Goal: Transaction & Acquisition: Purchase product/service

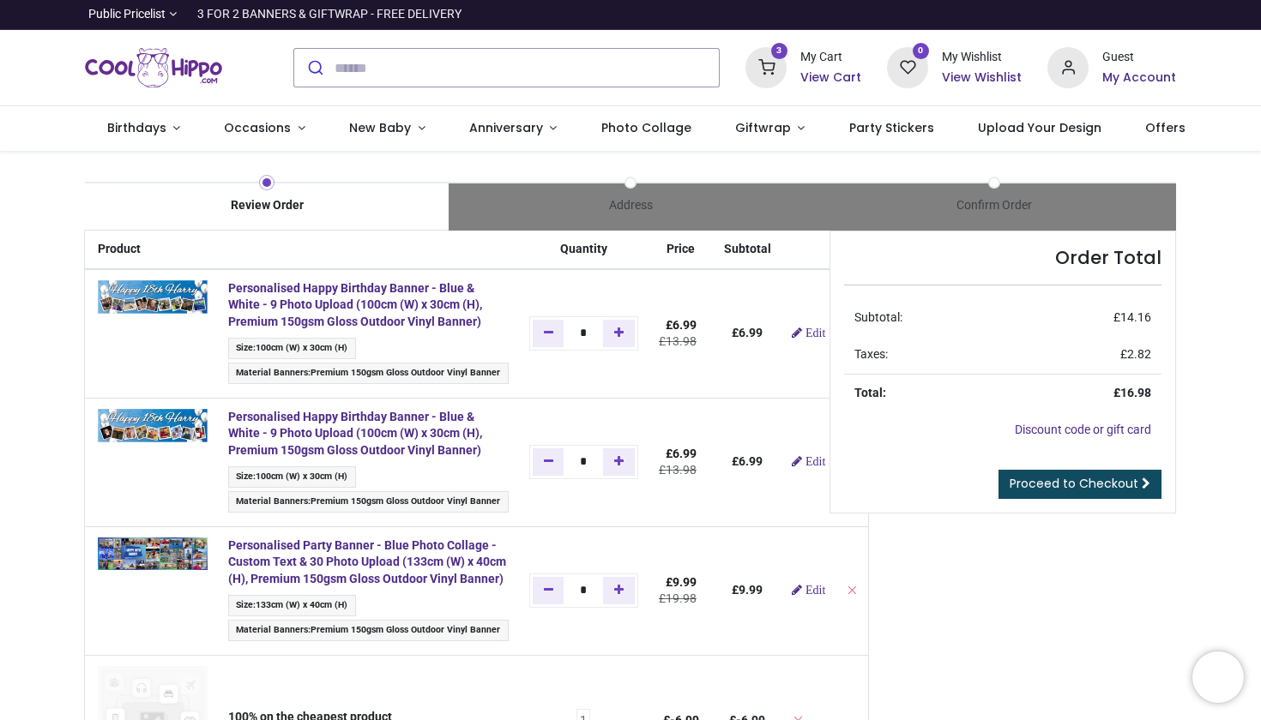
click at [639, 373] on td "*" at bounding box center [583, 333] width 129 height 129
click at [822, 338] on div "Order Total Subtotal: £ 14.16 Taxes: £ 2.82 Total: £ 16.98 Discount code or gif…" at bounding box center [1002, 691] width 372 height 920
click at [829, 334] on div "Order Total Subtotal: £ 14.16 Taxes: £ 2.82 Total: £ 16.98 Discount code or gif…" at bounding box center [1002, 372] width 346 height 282
click at [827, 326] on div "Order Total Subtotal: £ 14.16 Taxes: £ 2.82 Total: £ 16.98 Discount code or gif…" at bounding box center [1002, 691] width 372 height 920
click at [757, 320] on td "£ 6.99" at bounding box center [747, 333] width 68 height 129
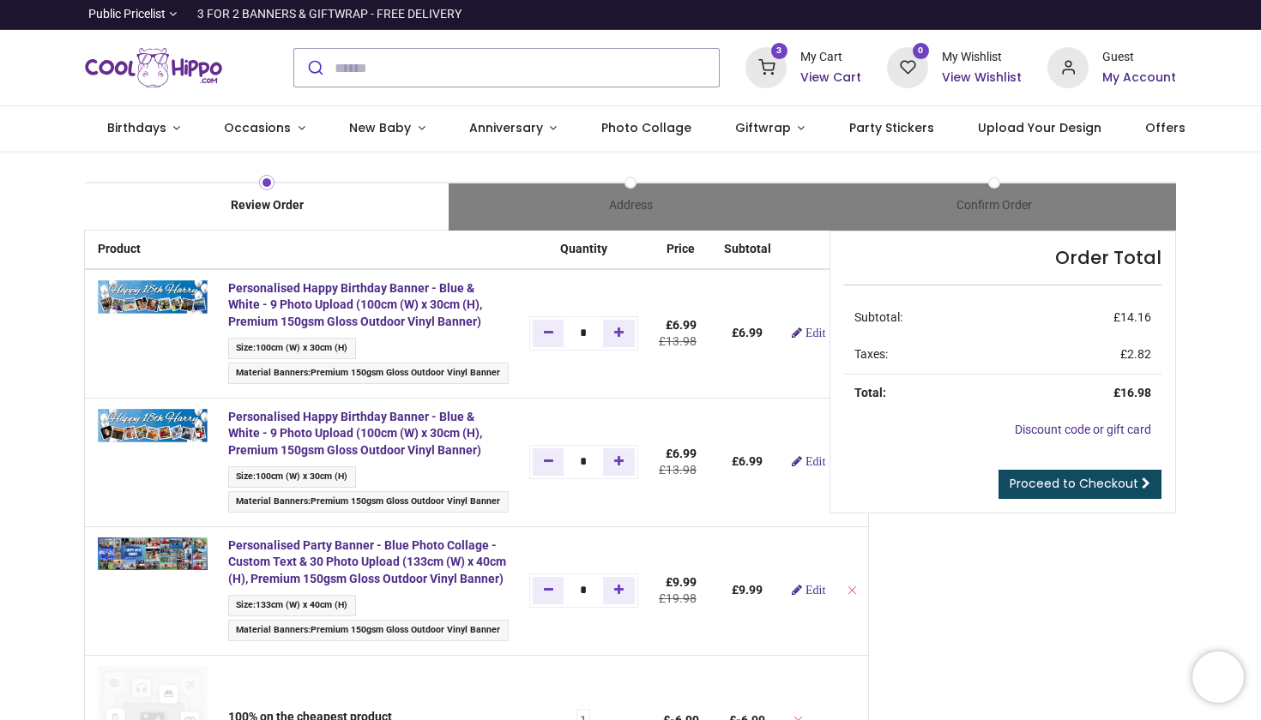
click at [1002, 539] on div "Order Total Subtotal: £ 14.16 Taxes: £ 2.82 Total: £ 16.98 Discount code or gif…" at bounding box center [1002, 691] width 372 height 920
click at [256, 208] on div "Review Order" at bounding box center [267, 205] width 364 height 17
click at [827, 456] on div "Order Total Subtotal: £ 14.16 Taxes: £ 2.82 Total: £ 16.98 Discount code or gif…" at bounding box center [1002, 691] width 372 height 920
click at [826, 460] on div "Order Total Subtotal: £ 14.16 Taxes: £ 2.82 Total: £ 16.98 Discount code or gif…" at bounding box center [1002, 691] width 372 height 920
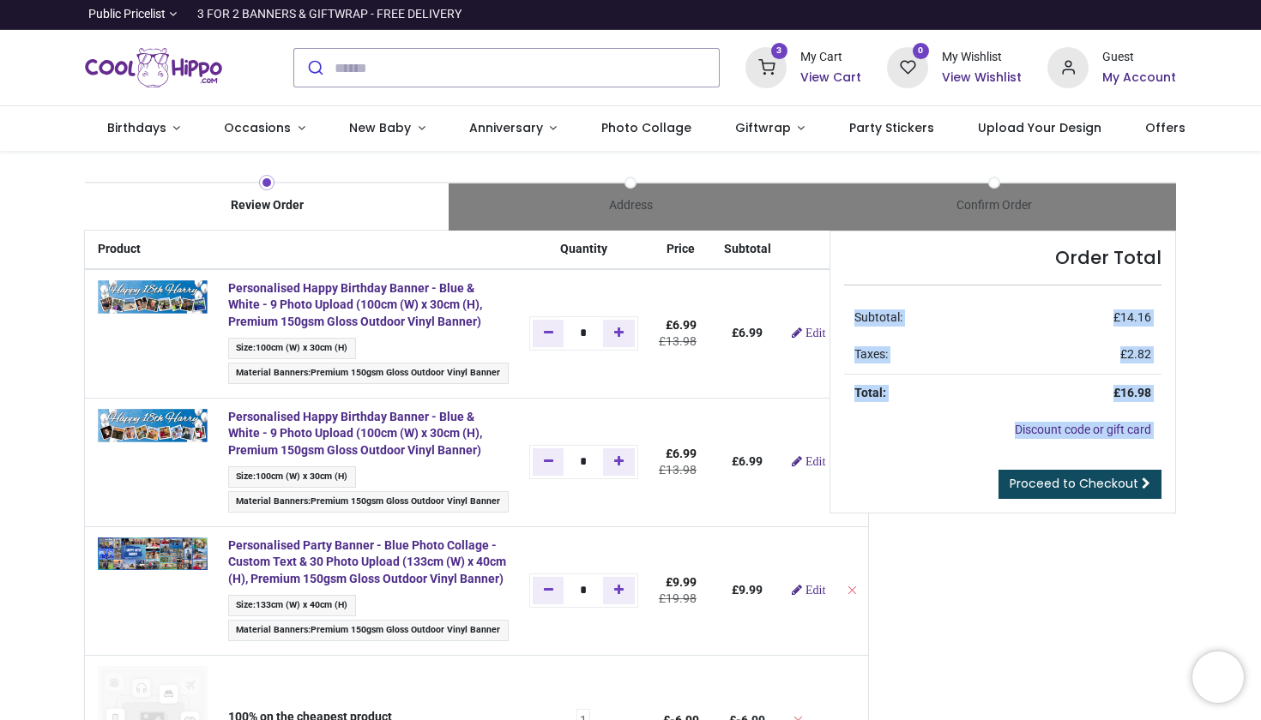
click at [826, 460] on div "Order Total Subtotal: £ 14.16 Taxes: £ 2.82 Total: £ 16.98 Discount code or gif…" at bounding box center [1002, 691] width 372 height 920
click at [956, 562] on div "Order Total Subtotal: £ 14.16 Taxes: £ 2.82 Total: £ 16.98 Discount code or gif…" at bounding box center [1002, 691] width 372 height 920
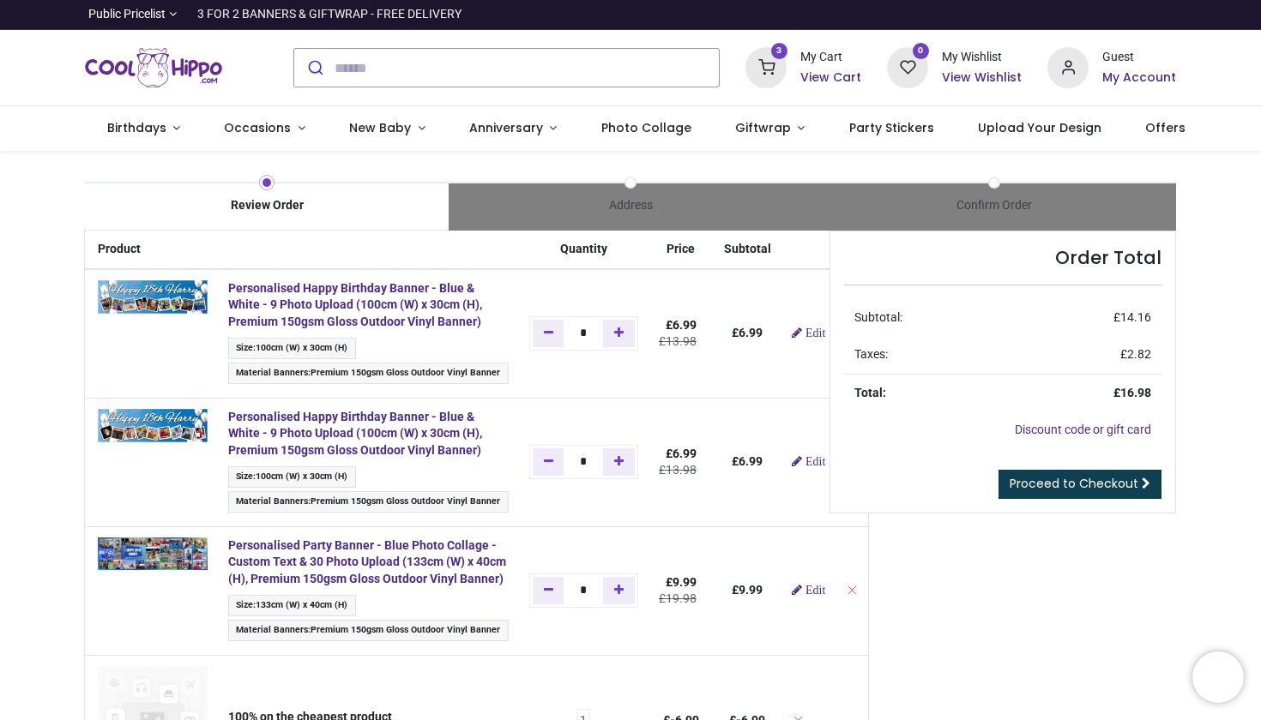
click at [1105, 475] on span "Proceed to Checkout" at bounding box center [1073, 483] width 129 height 17
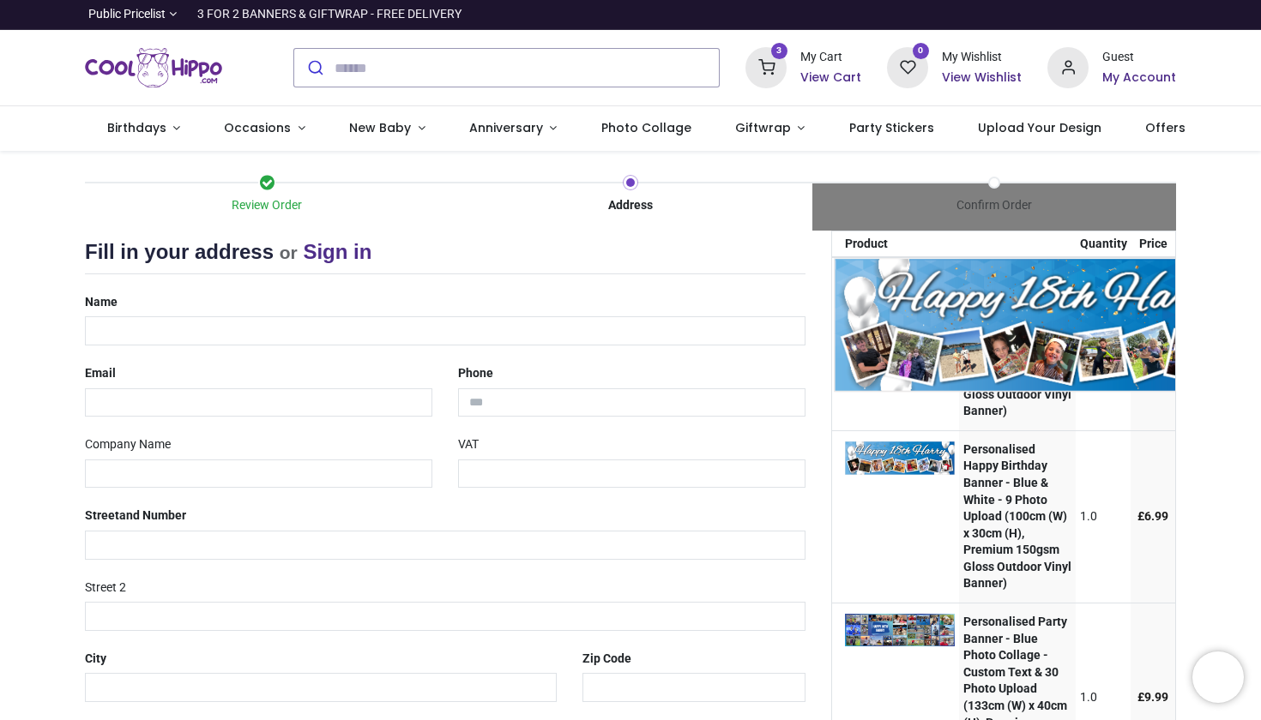
click at [933, 337] on img at bounding box center [1053, 326] width 439 height 134
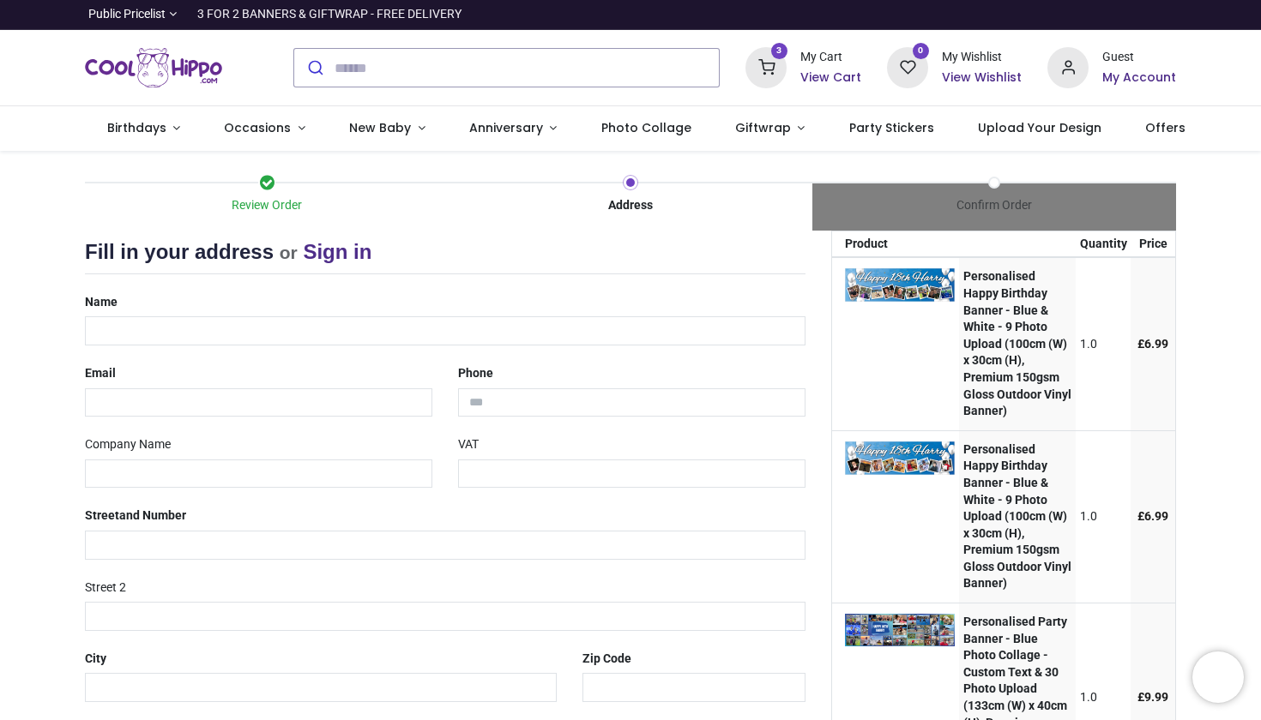
click at [974, 411] on strong "Personalised Happy Birthday Banner - Blue & White - 9 Photo Upload (100cm (W) x…" at bounding box center [1017, 343] width 108 height 148
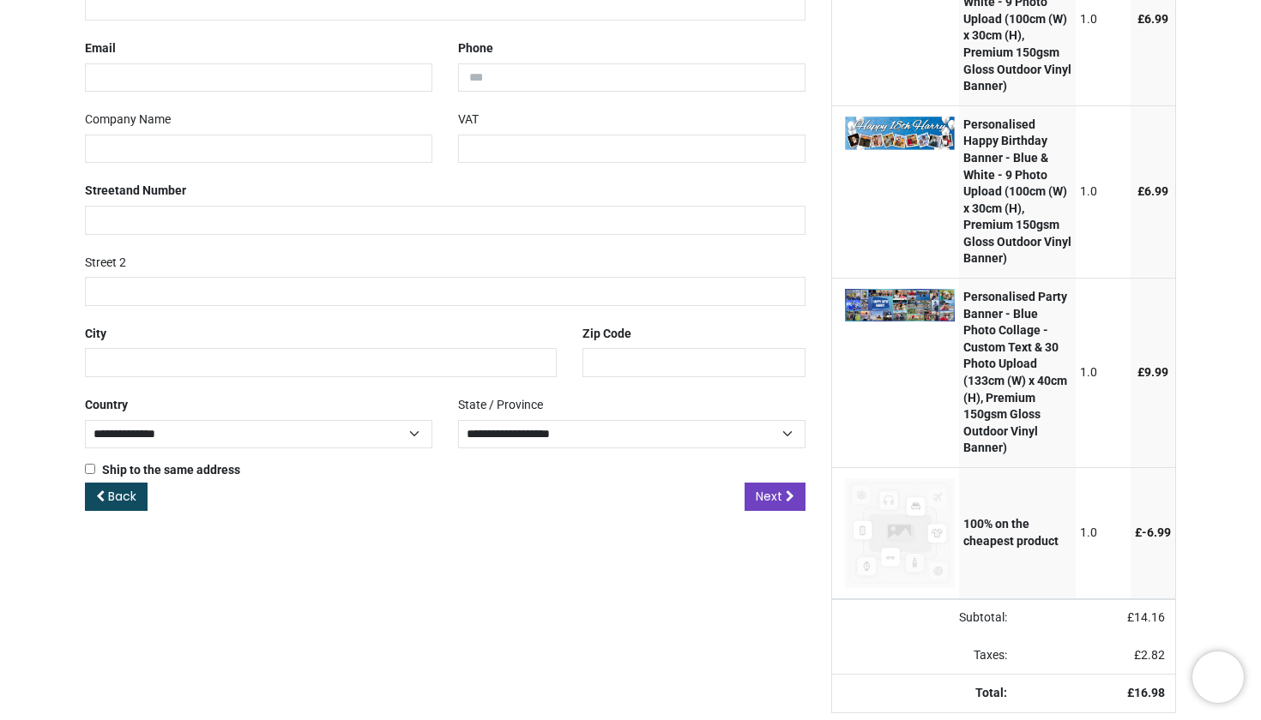
scroll to position [373, 0]
click at [125, 488] on span "Back" at bounding box center [122, 496] width 28 height 17
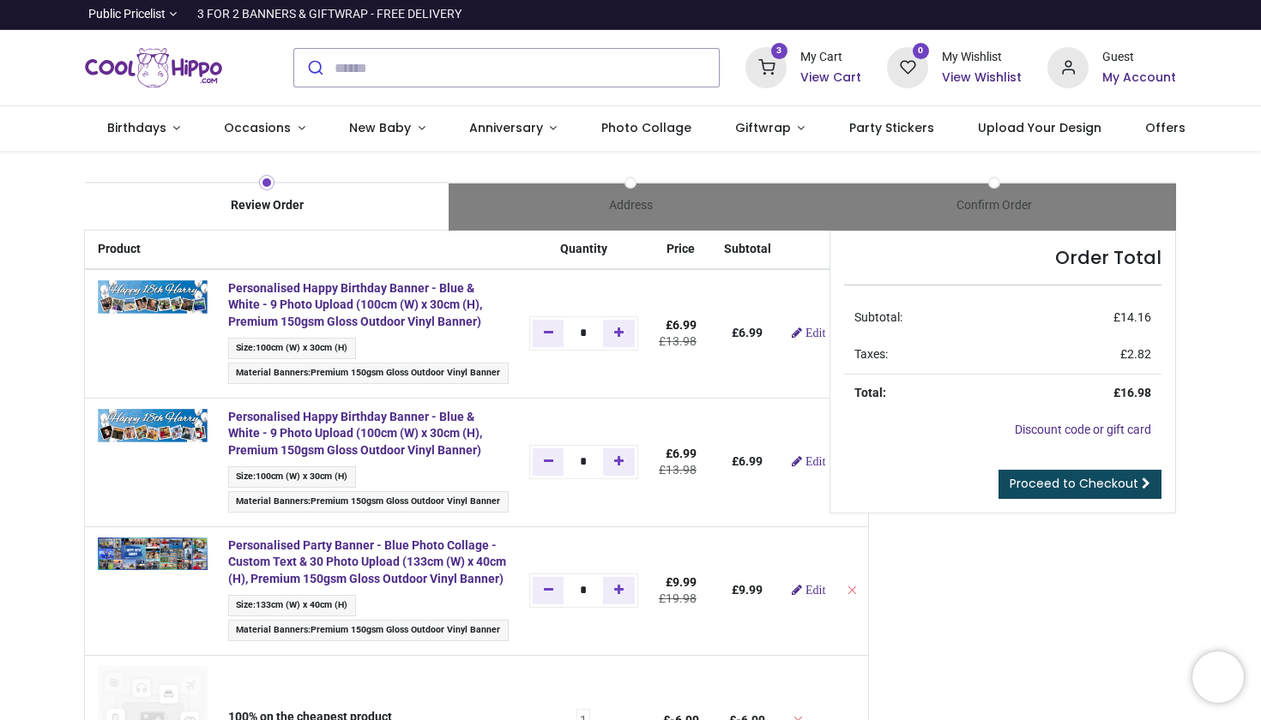
click at [1033, 643] on div "Order Total Subtotal: £ 14.16 Taxes: £ 2.82 Total: £ 16.98 Discount code or gif…" at bounding box center [1002, 691] width 372 height 920
click at [825, 460] on div "Order Total Subtotal: £ 14.16 Taxes: £ 2.82 Total: £ 16.98 Discount code or gif…" at bounding box center [1002, 691] width 372 height 920
click at [340, 476] on span "100cm (W) x 30cm (H)" at bounding box center [302, 476] width 92 height 11
click at [330, 423] on strong "Personalised Happy Birthday Banner - Blue & White - 9 Photo Upload (100cm (W) x…" at bounding box center [355, 433] width 254 height 47
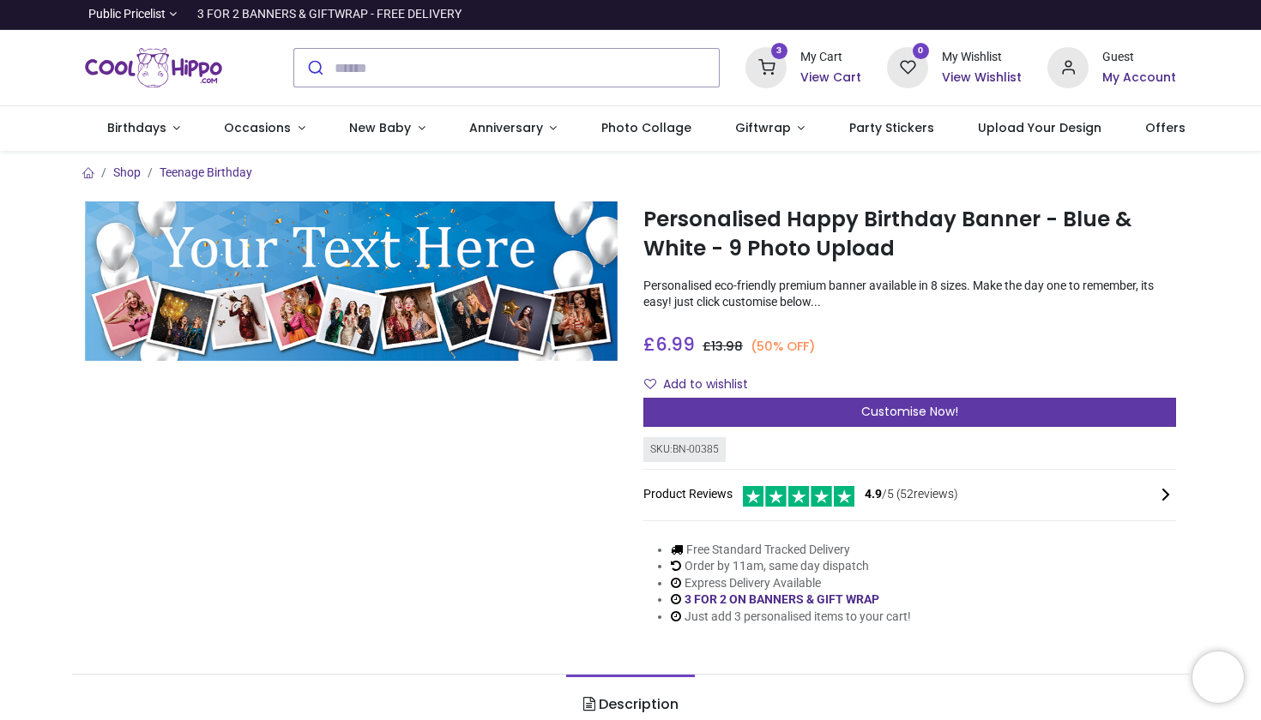
click at [899, 408] on span "Customise Now!" at bounding box center [909, 411] width 97 height 17
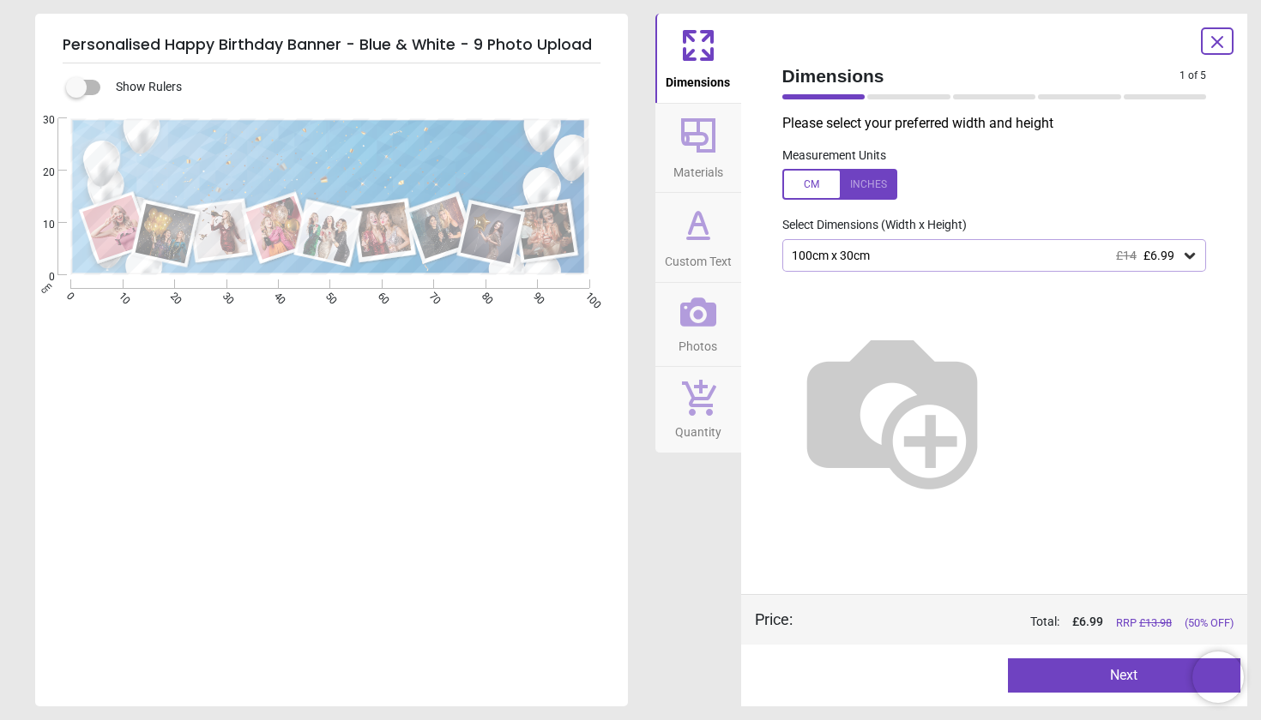
click at [1218, 42] on icon at bounding box center [1217, 42] width 10 height 10
type textarea "**********"
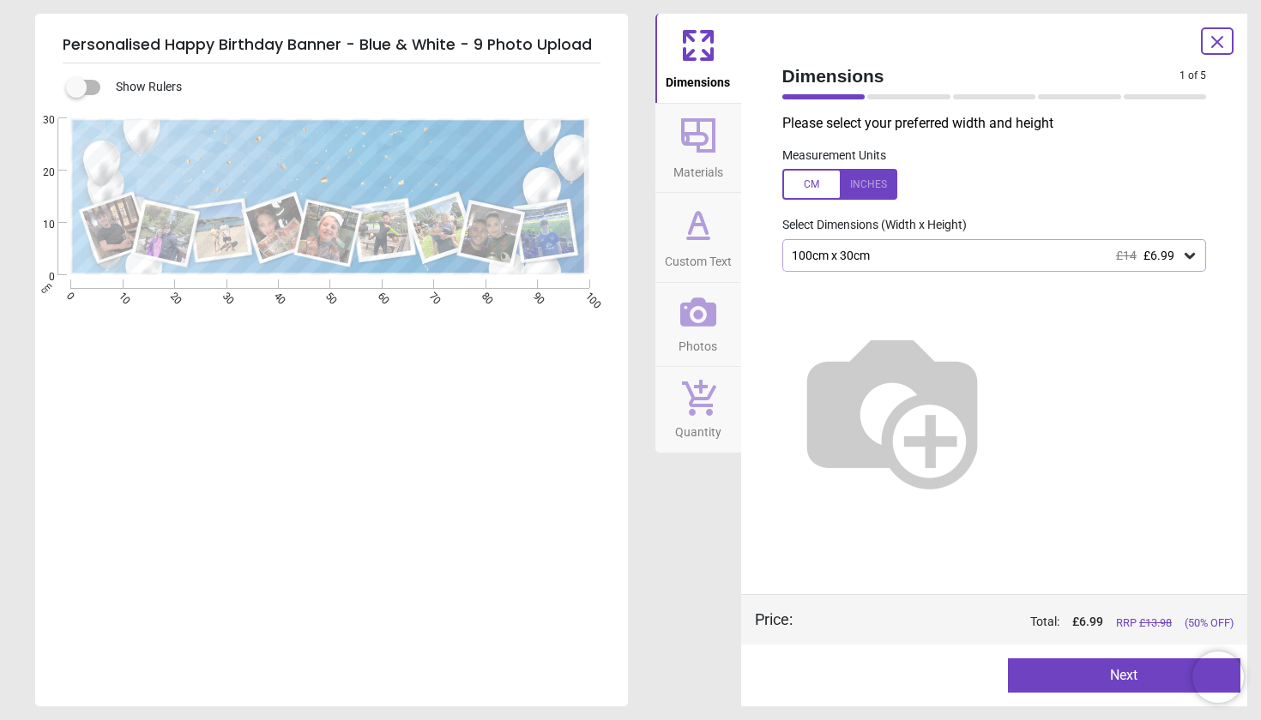
click at [1193, 251] on icon at bounding box center [1189, 255] width 17 height 17
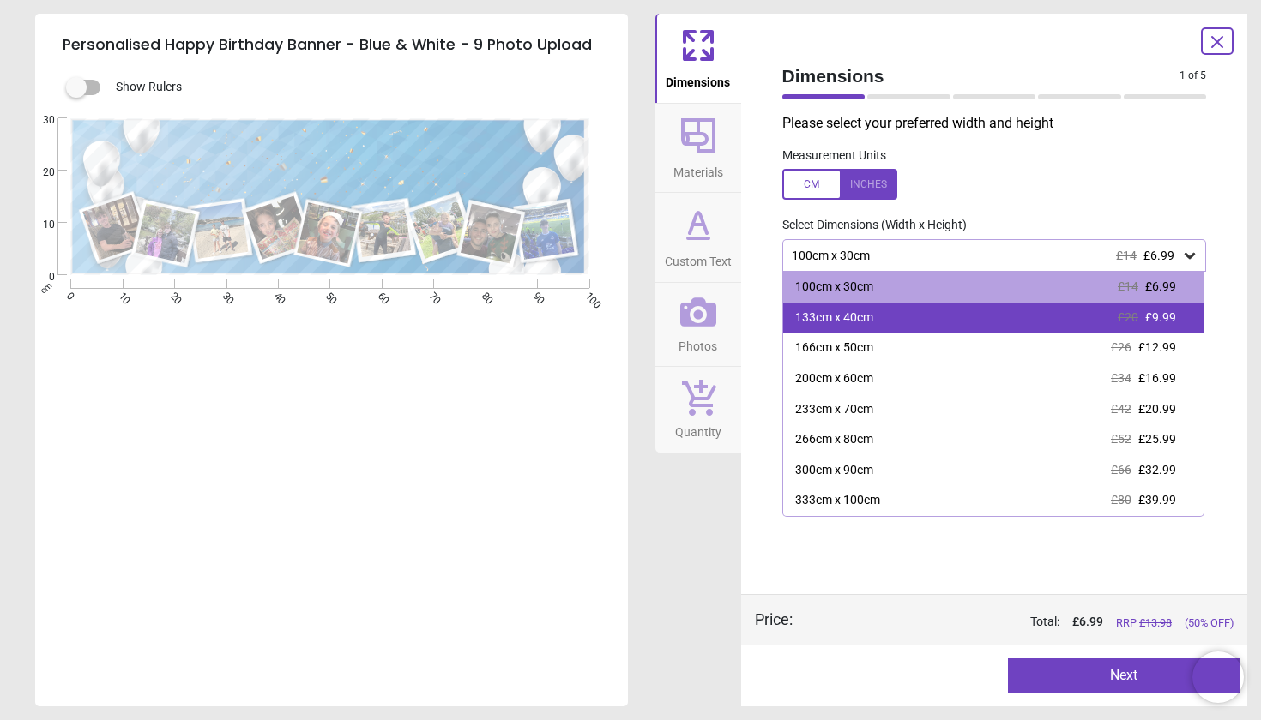
click at [934, 318] on div "133cm x 40cm £20 £9.99" at bounding box center [993, 318] width 421 height 31
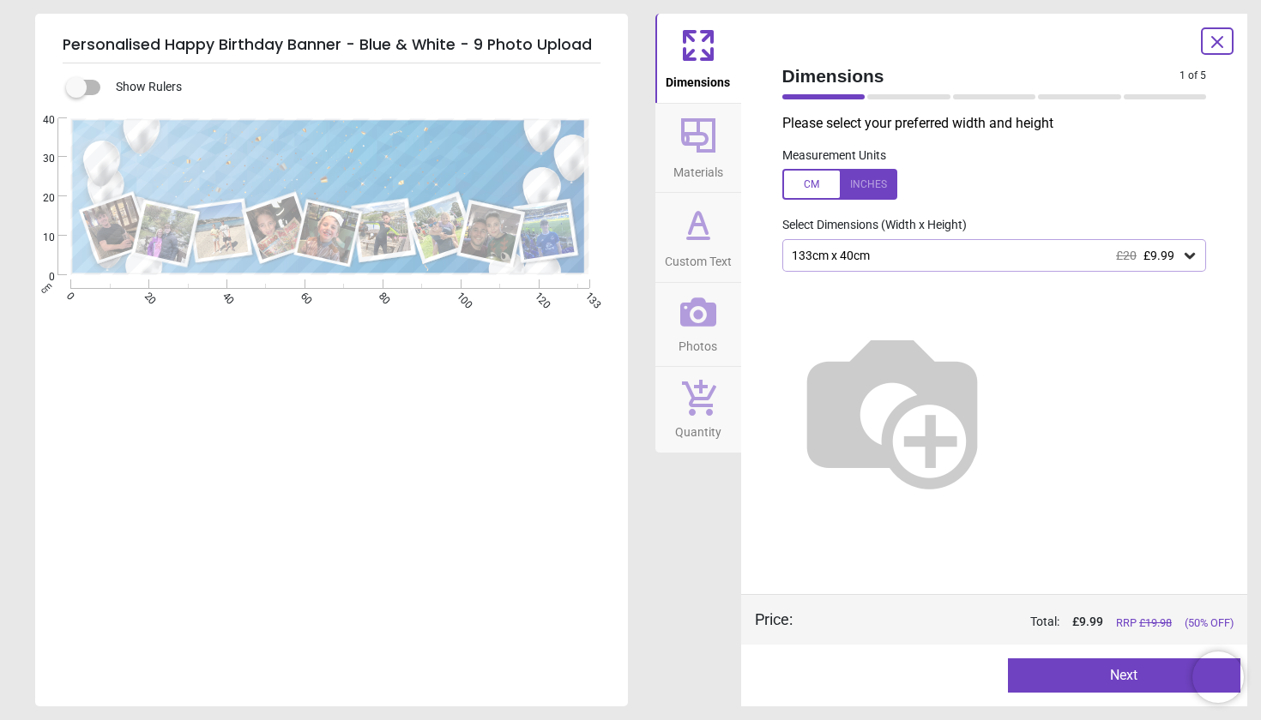
click at [1108, 677] on button "Next" at bounding box center [1124, 676] width 232 height 34
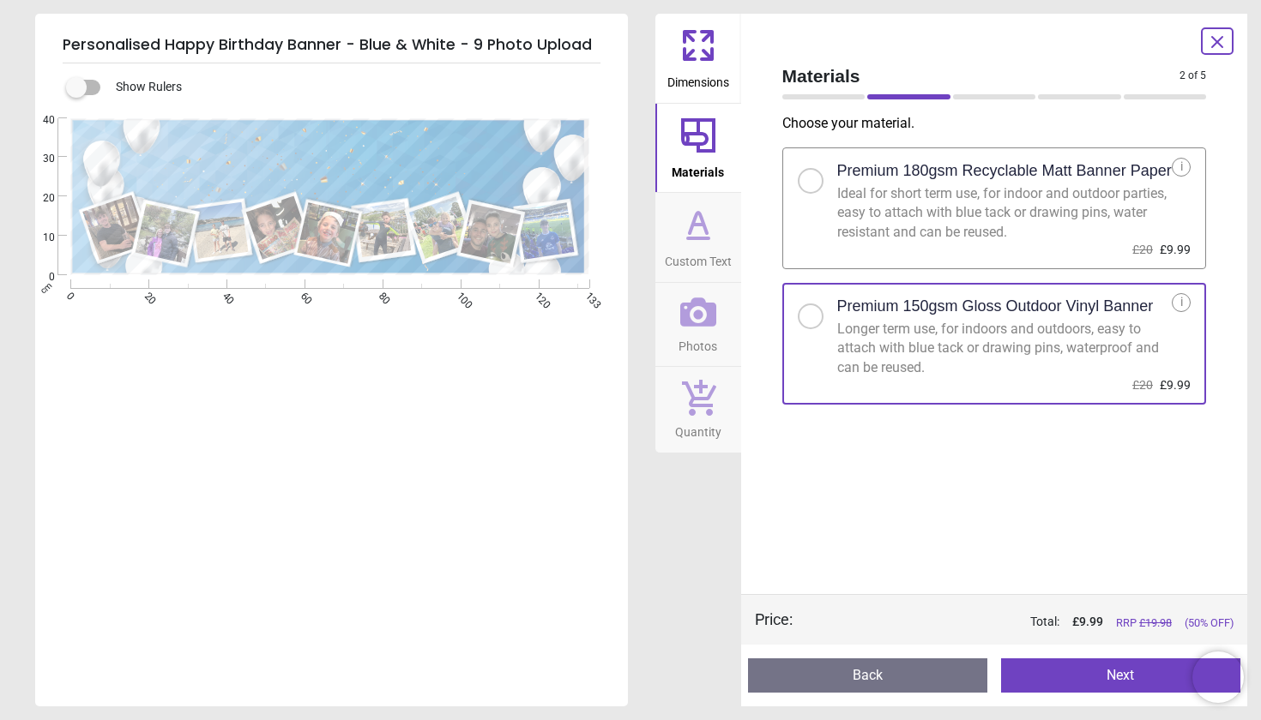
click at [1108, 677] on button "Next" at bounding box center [1120, 676] width 239 height 34
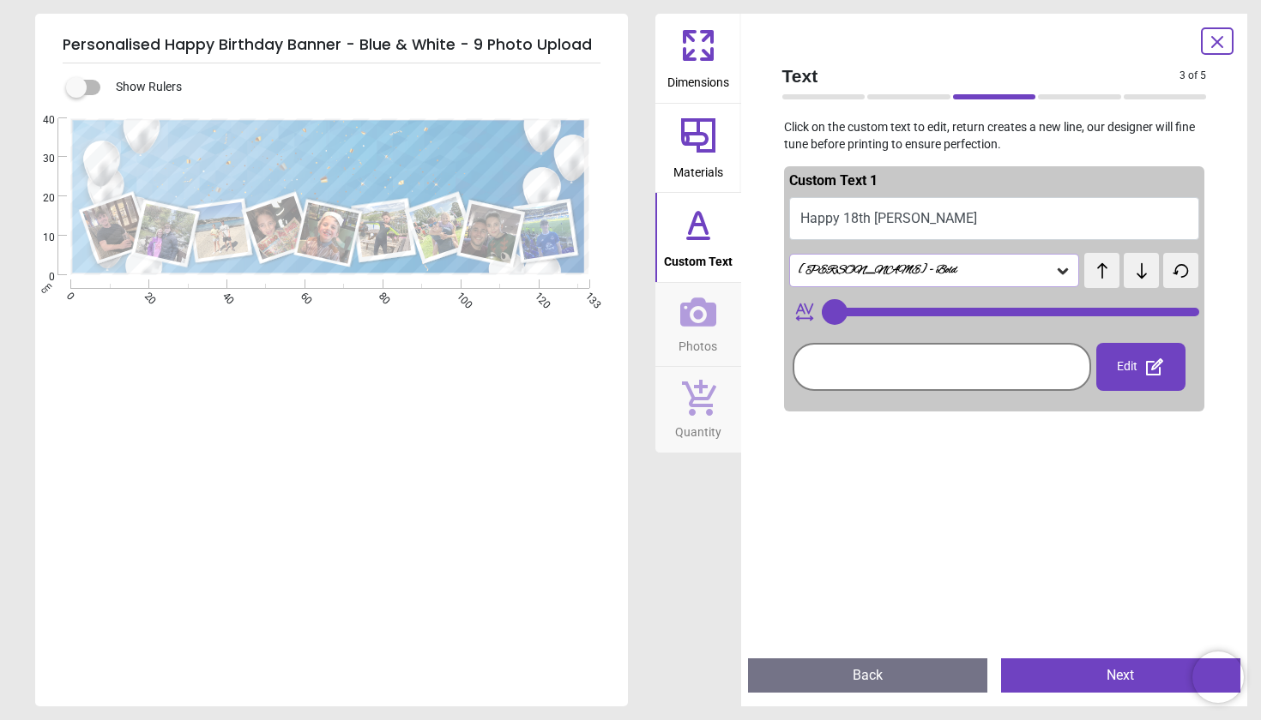
type input "**"
click at [1108, 677] on button "Next" at bounding box center [1120, 676] width 239 height 34
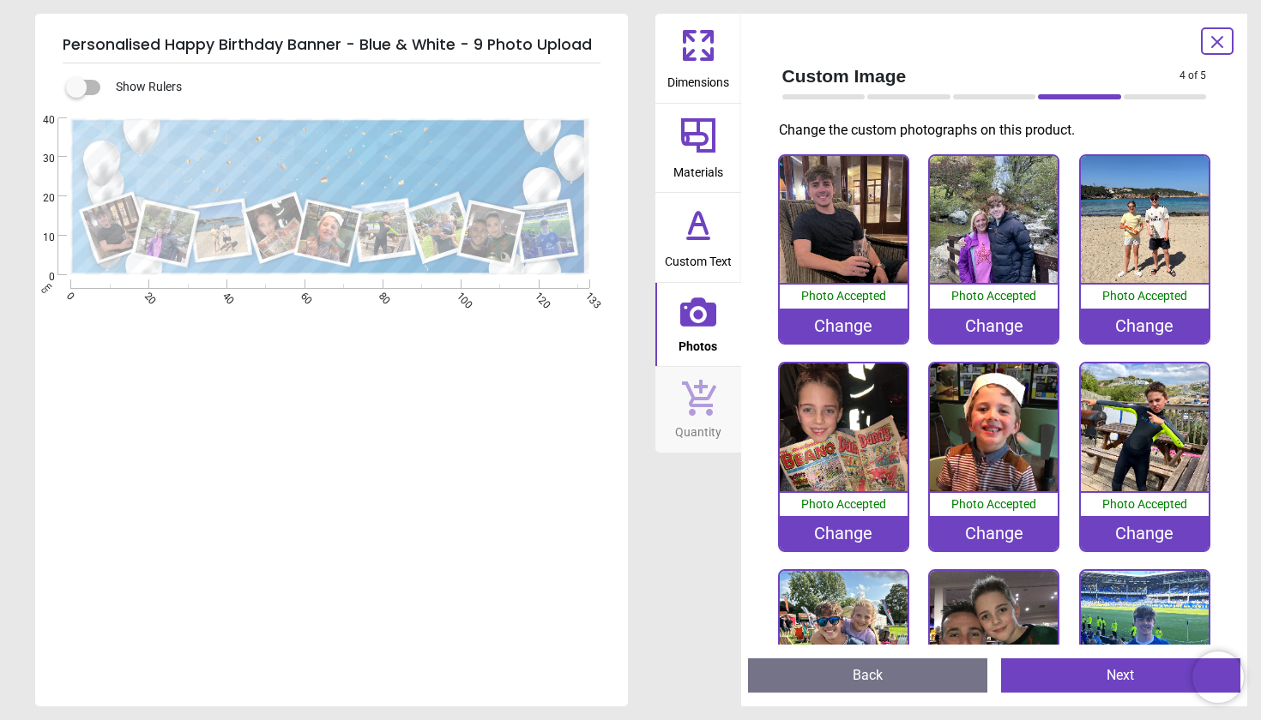
click at [1108, 677] on button "Next" at bounding box center [1120, 676] width 239 height 34
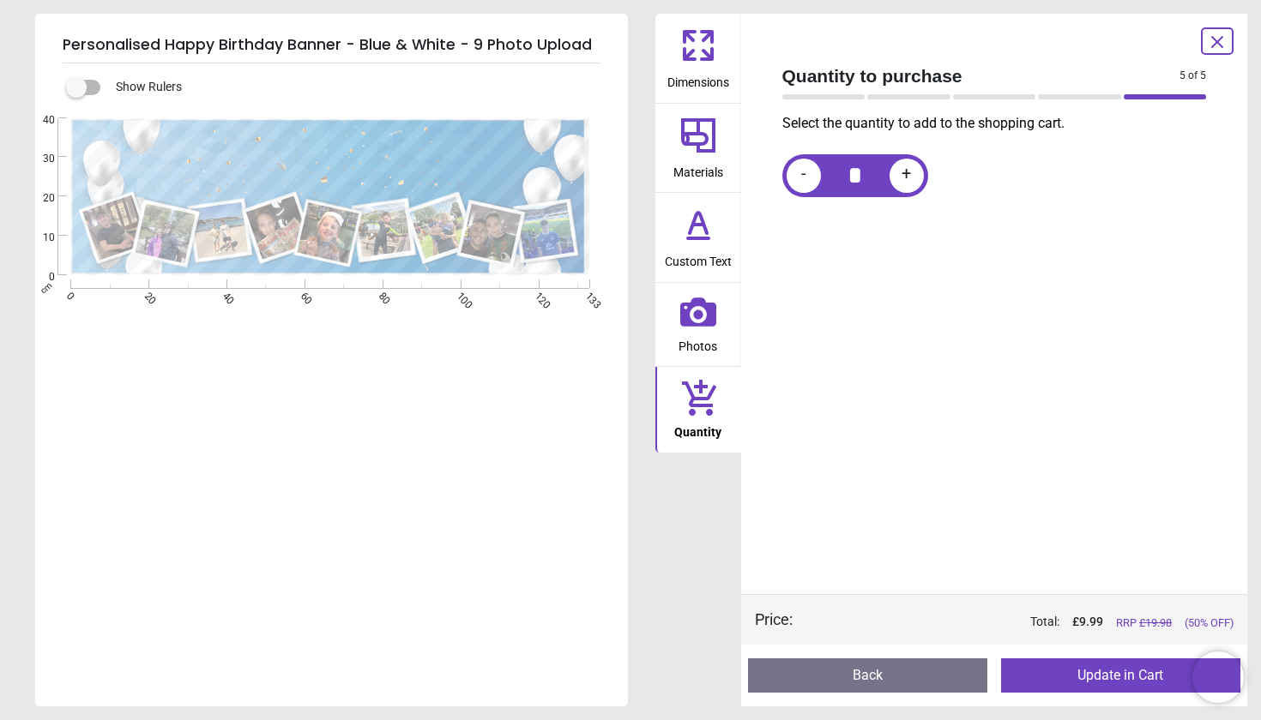
click at [1108, 677] on button "Update in Cart" at bounding box center [1120, 676] width 239 height 34
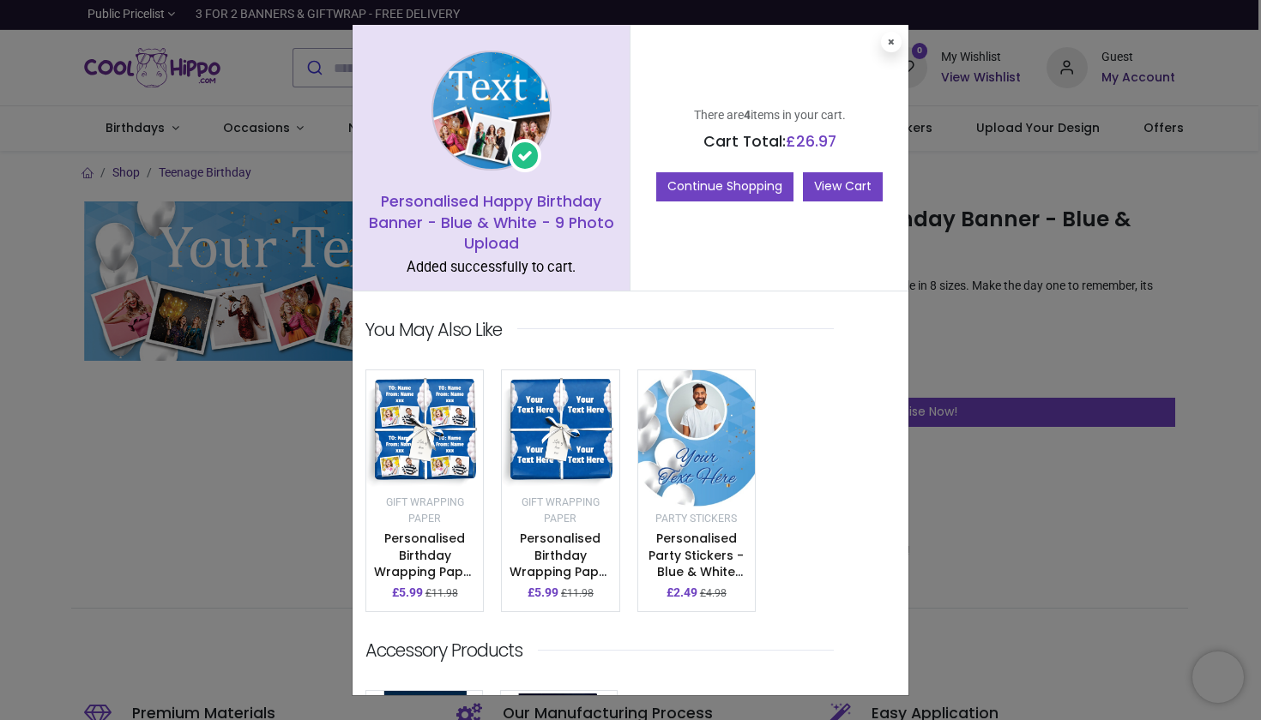
click at [847, 184] on link "View Cart" at bounding box center [843, 186] width 80 height 29
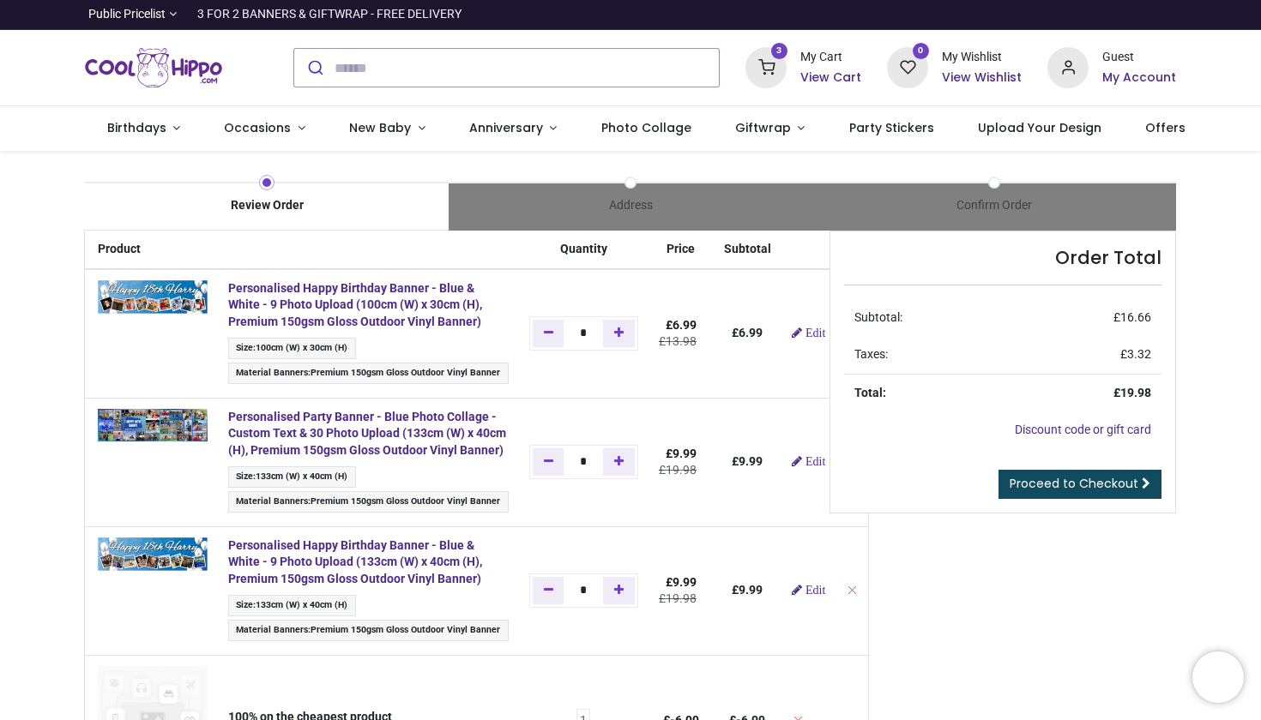
click at [833, 77] on h6 "View Cart" at bounding box center [830, 77] width 61 height 17
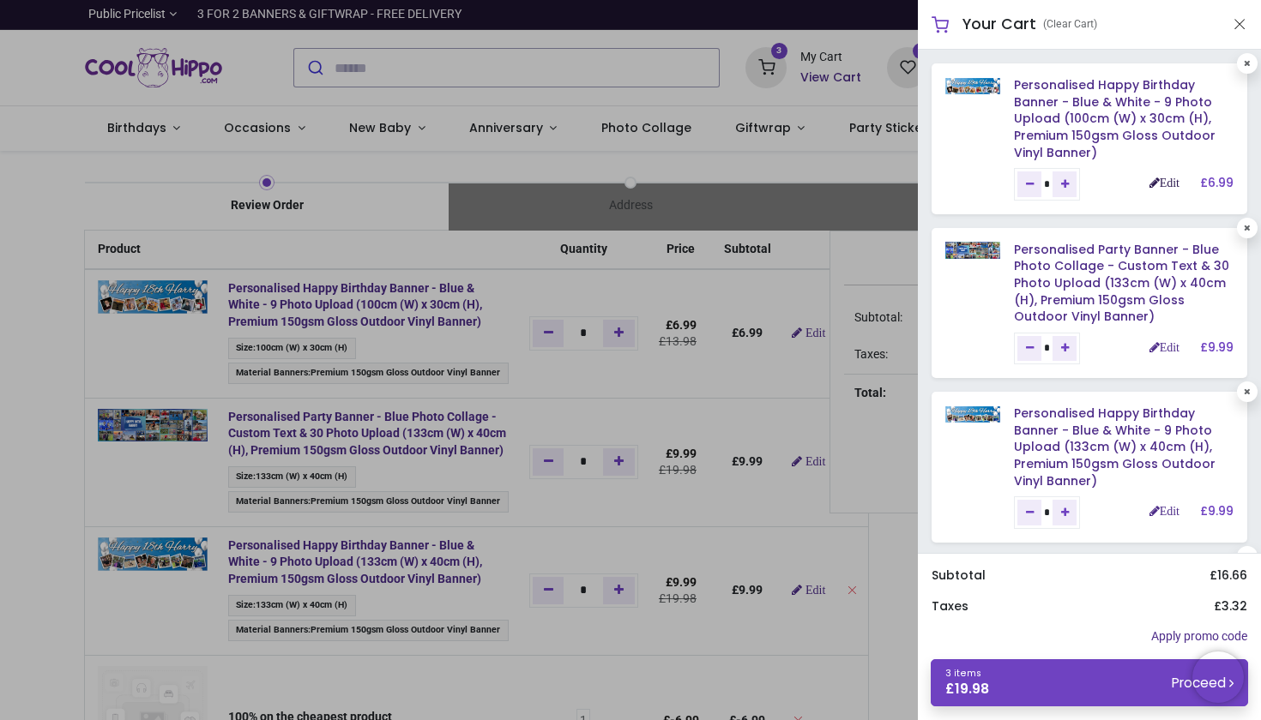
click at [1157, 179] on link "Edit" at bounding box center [1164, 183] width 30 height 12
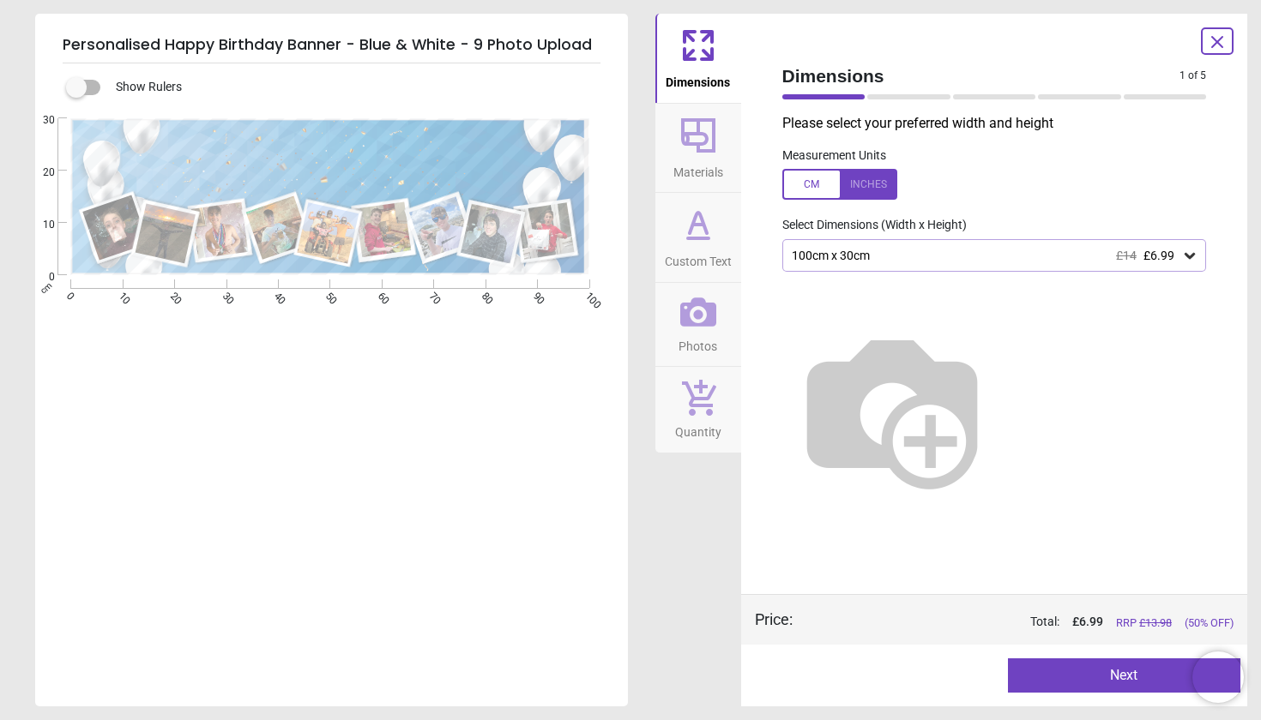
click at [1192, 255] on icon at bounding box center [1189, 256] width 10 height 6
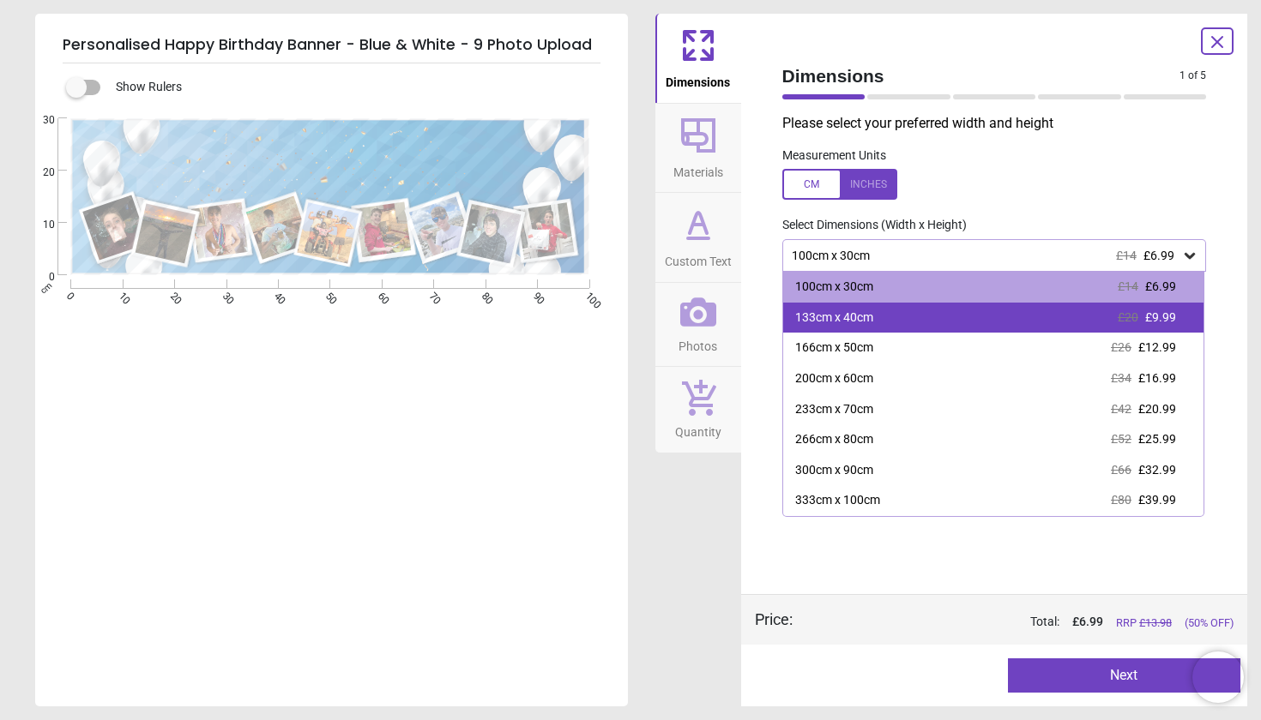
click at [1168, 319] on span "£9.99" at bounding box center [1160, 317] width 31 height 14
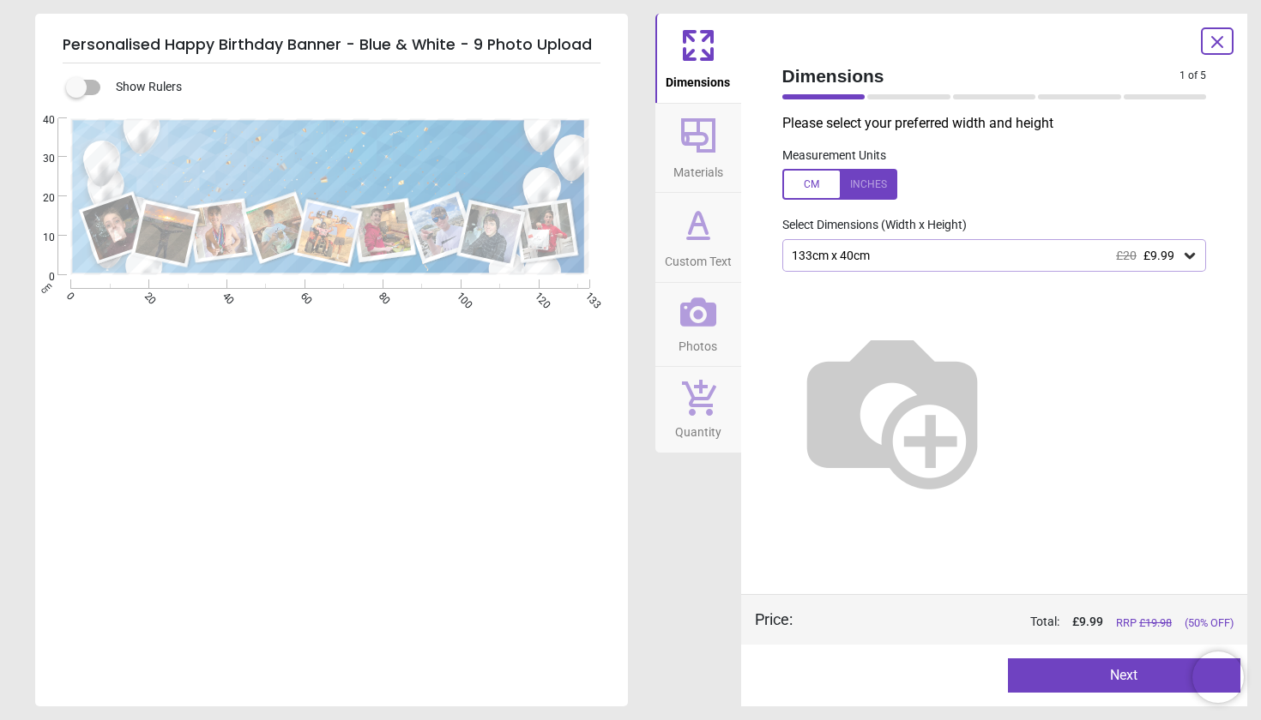
click at [1109, 674] on button "Next" at bounding box center [1124, 676] width 232 height 34
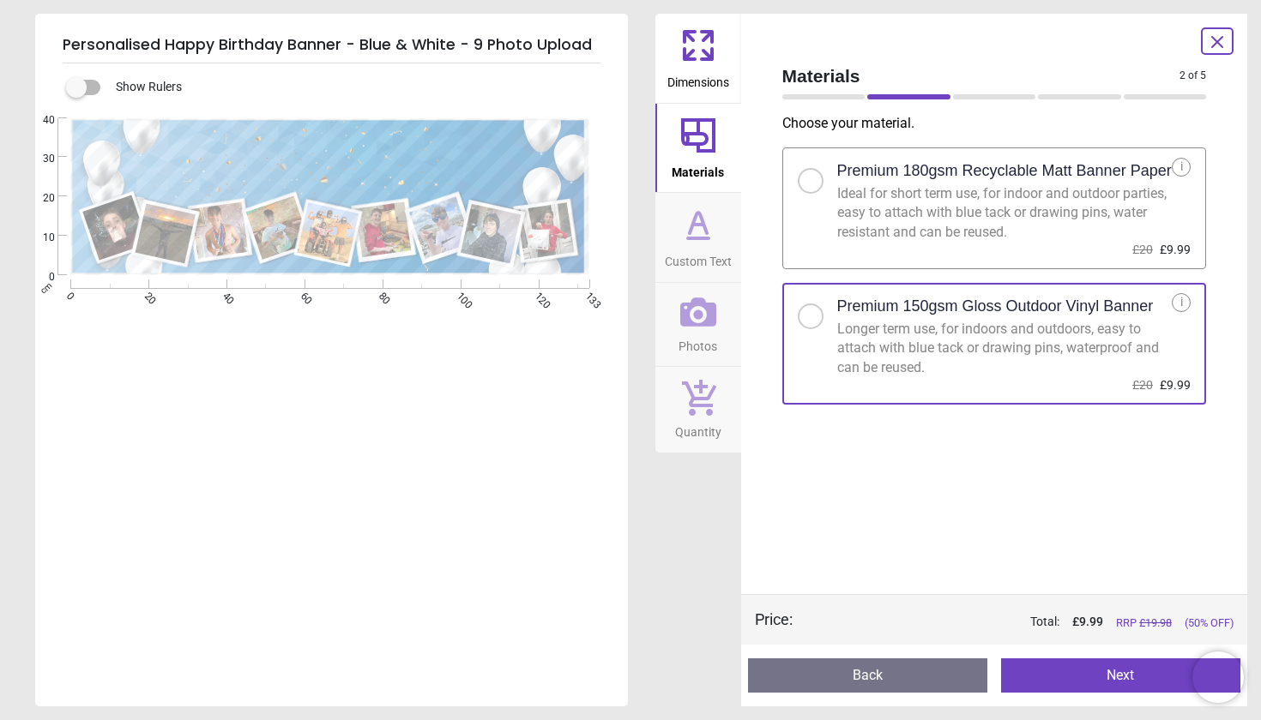
click at [1109, 674] on button "Next" at bounding box center [1120, 676] width 239 height 34
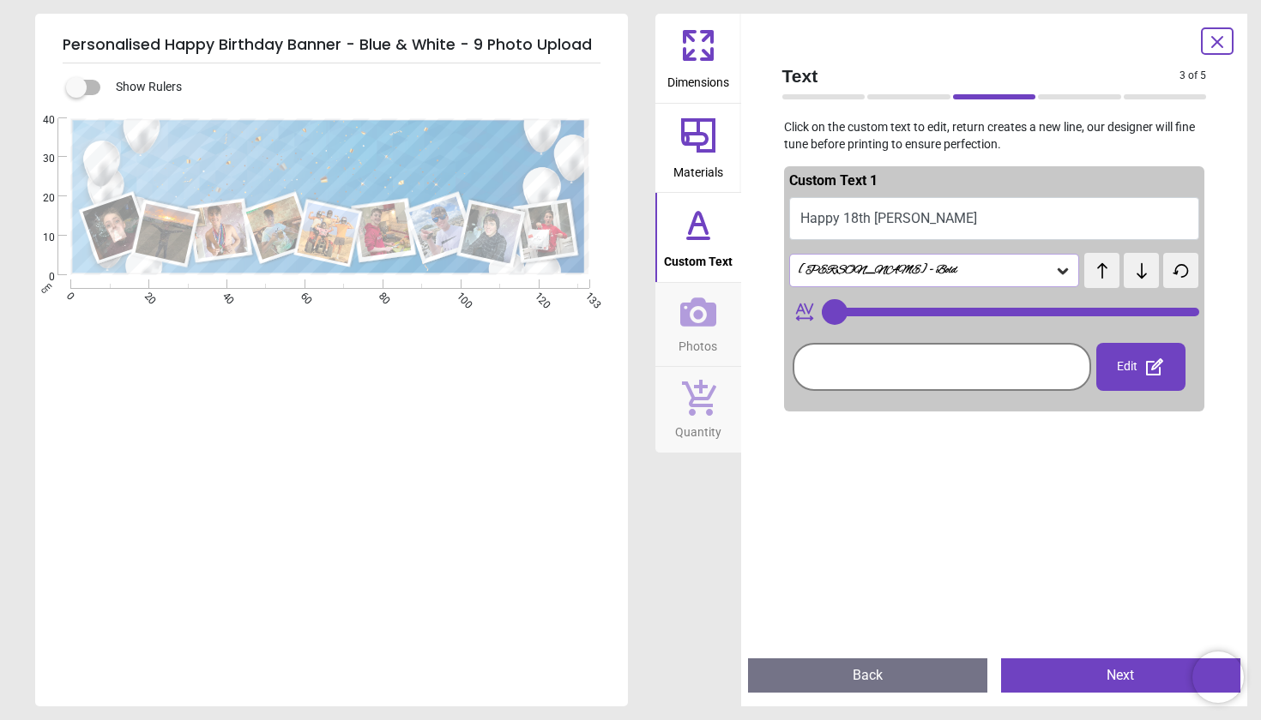
type input "**"
click at [1109, 674] on button "Next" at bounding box center [1120, 676] width 239 height 34
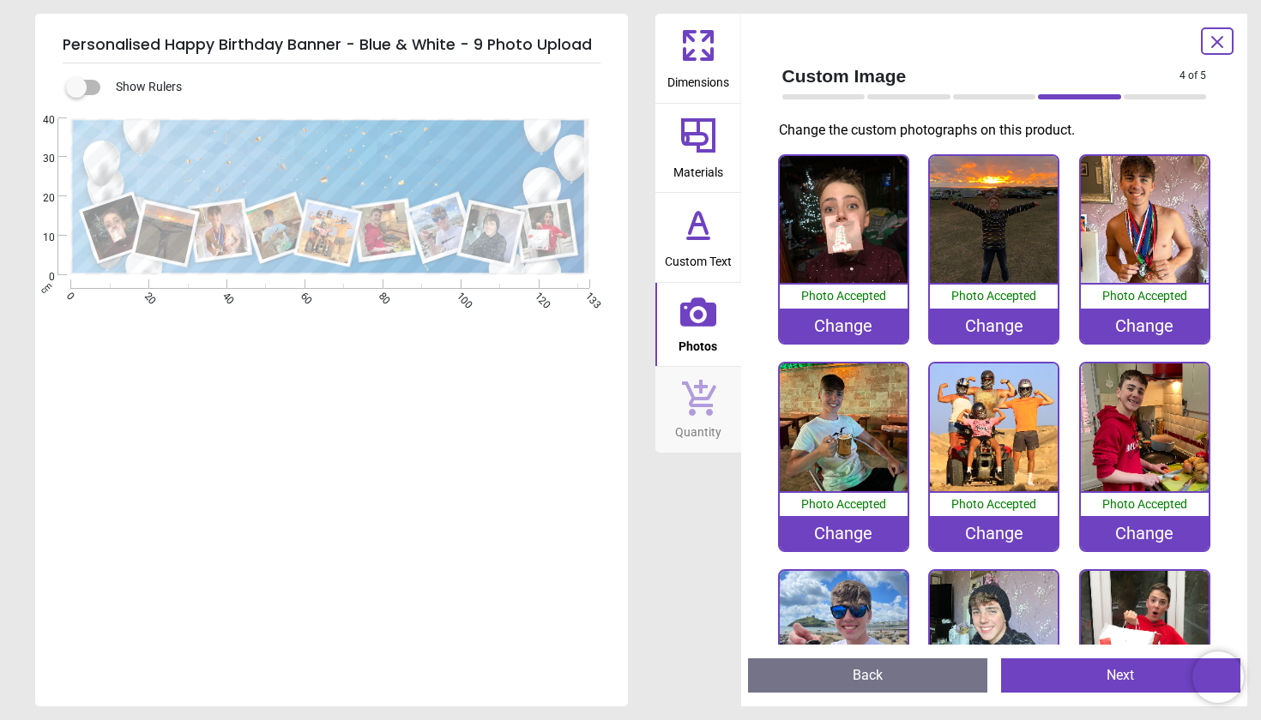
click at [1109, 674] on button "Next" at bounding box center [1120, 676] width 239 height 34
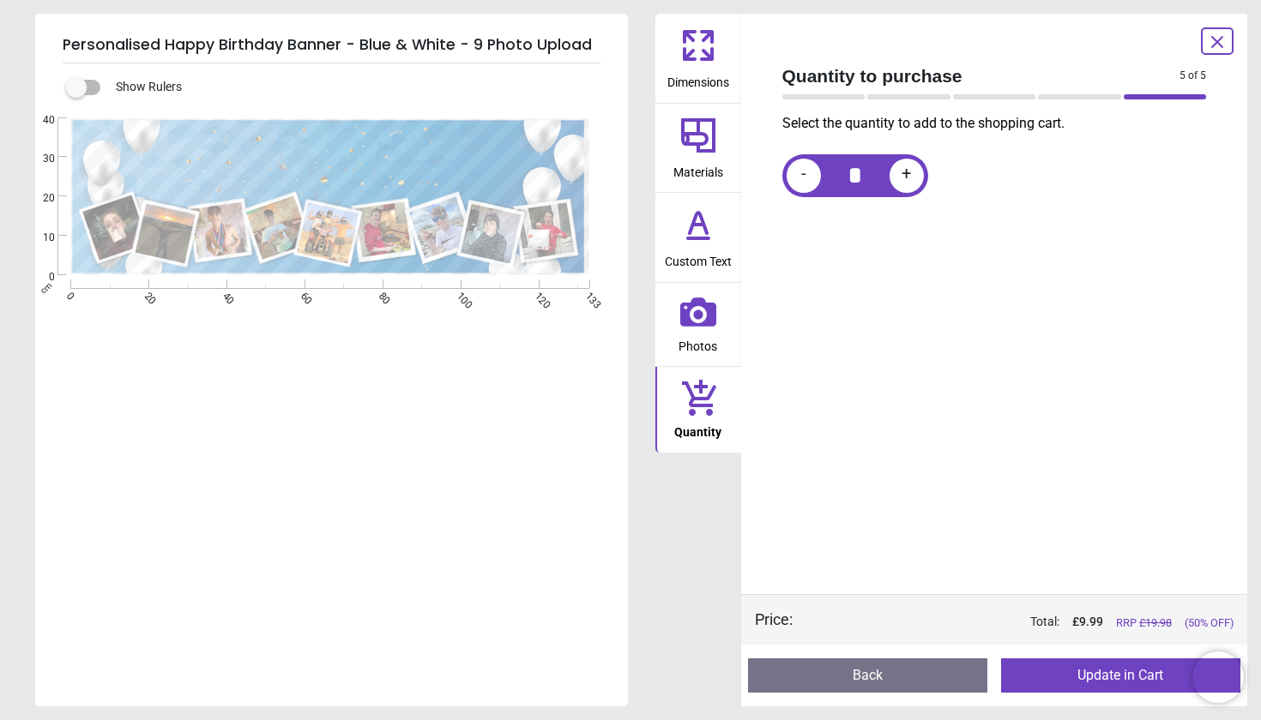
click at [1109, 674] on button "Update in Cart" at bounding box center [1120, 676] width 239 height 34
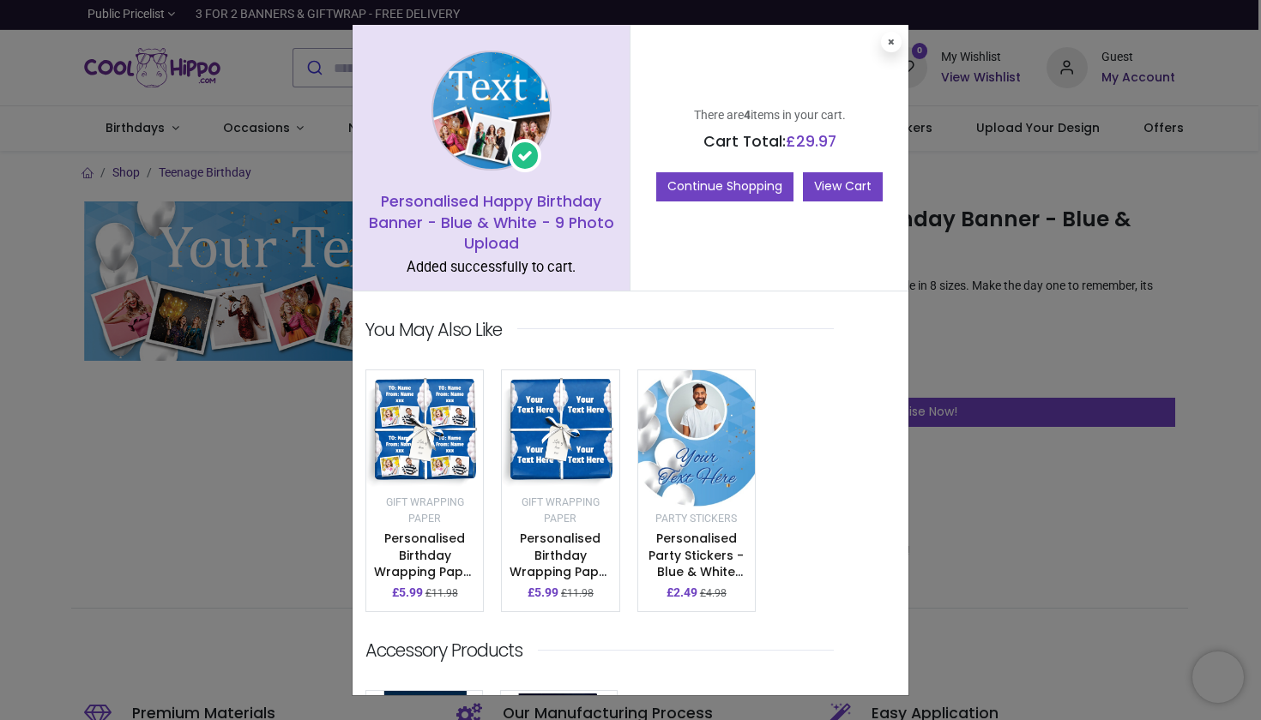
click at [841, 184] on link "View Cart" at bounding box center [843, 186] width 80 height 29
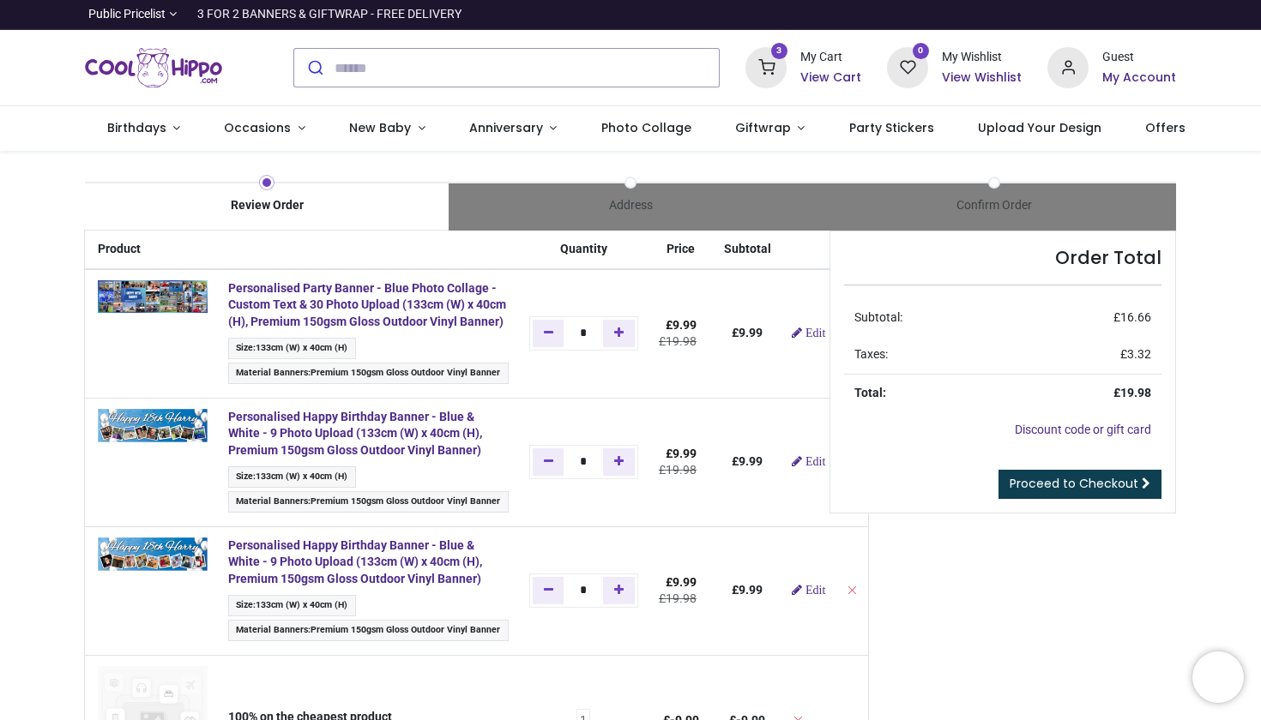
click at [1092, 475] on span "Proceed to Checkout" at bounding box center [1073, 483] width 129 height 17
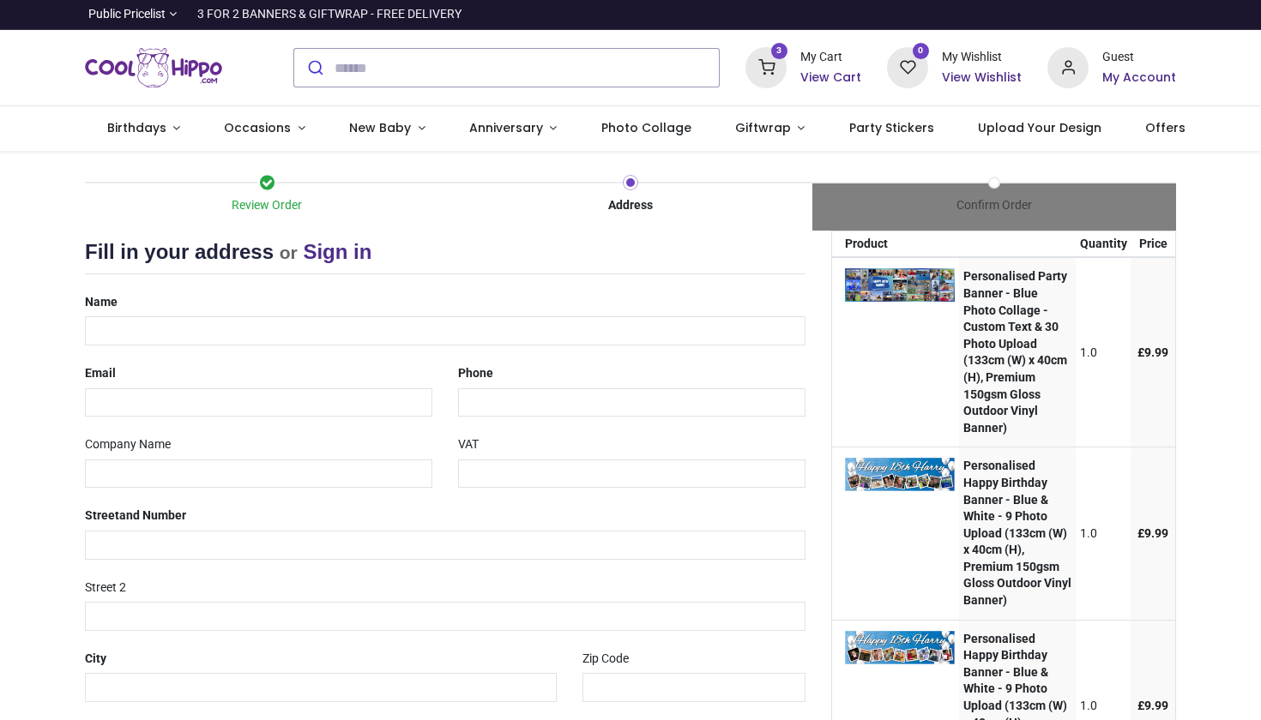
select select "***"
type input "**********"
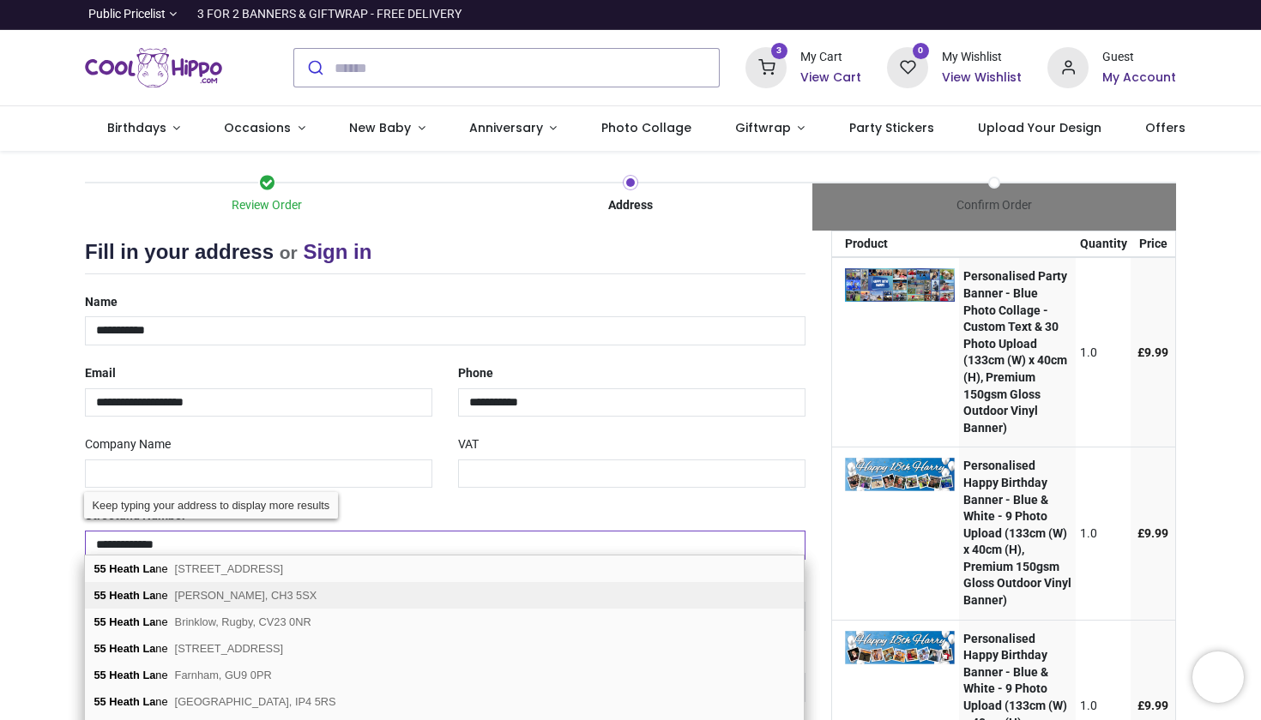
type input "**********"
click at [262, 597] on span "Chester, CH3 5SX" at bounding box center [246, 595] width 142 height 13
type input "*******"
select select "***"
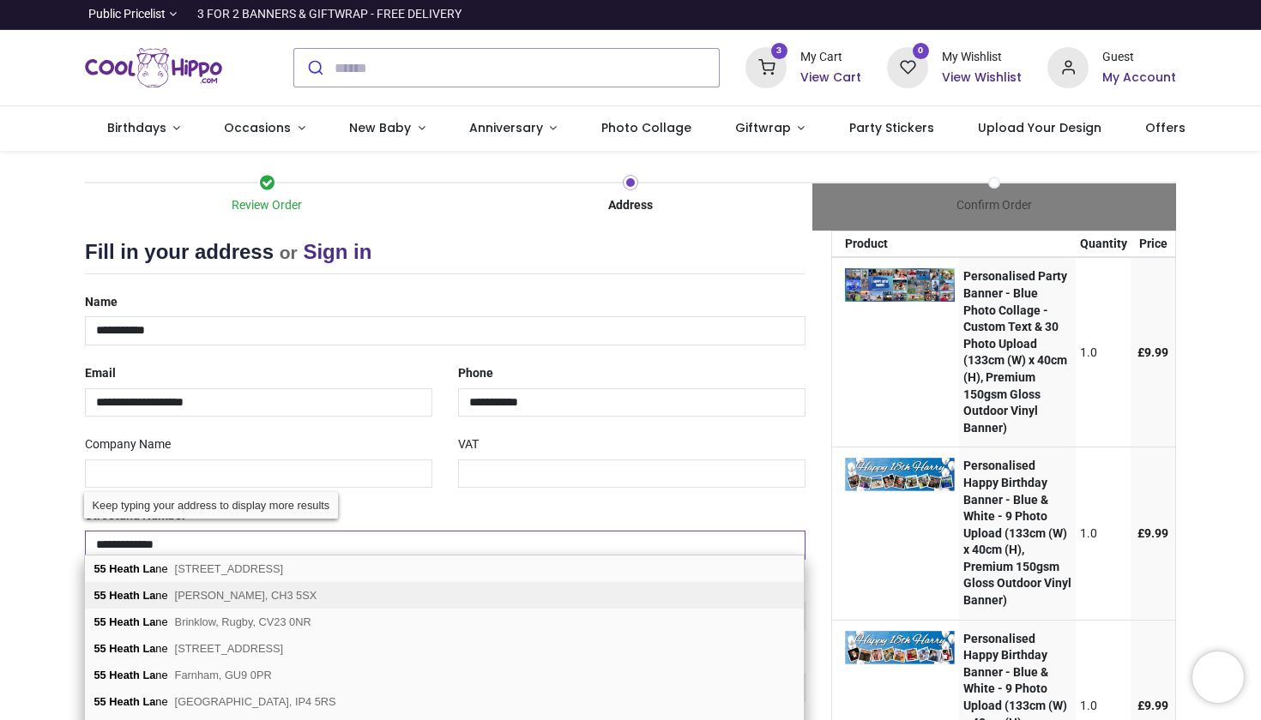
type input "*******"
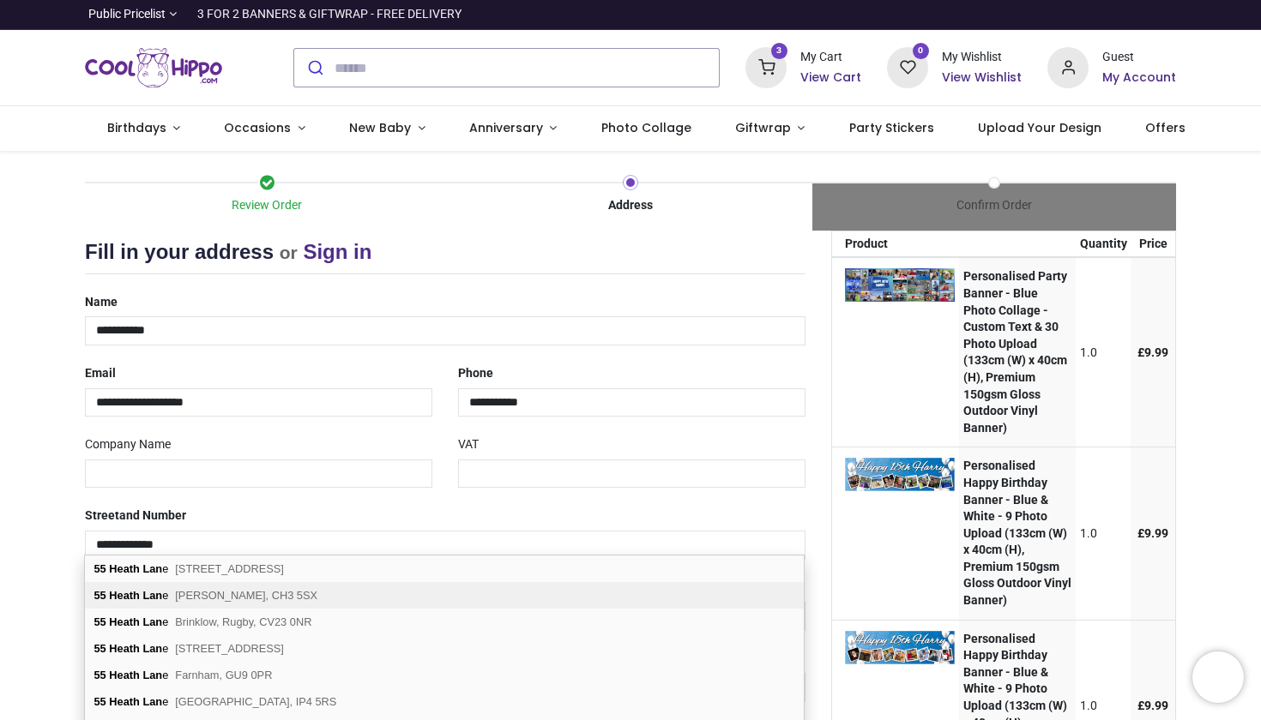
click at [250, 594] on span "Chester, CH3 5SX" at bounding box center [246, 595] width 142 height 13
select select "***"
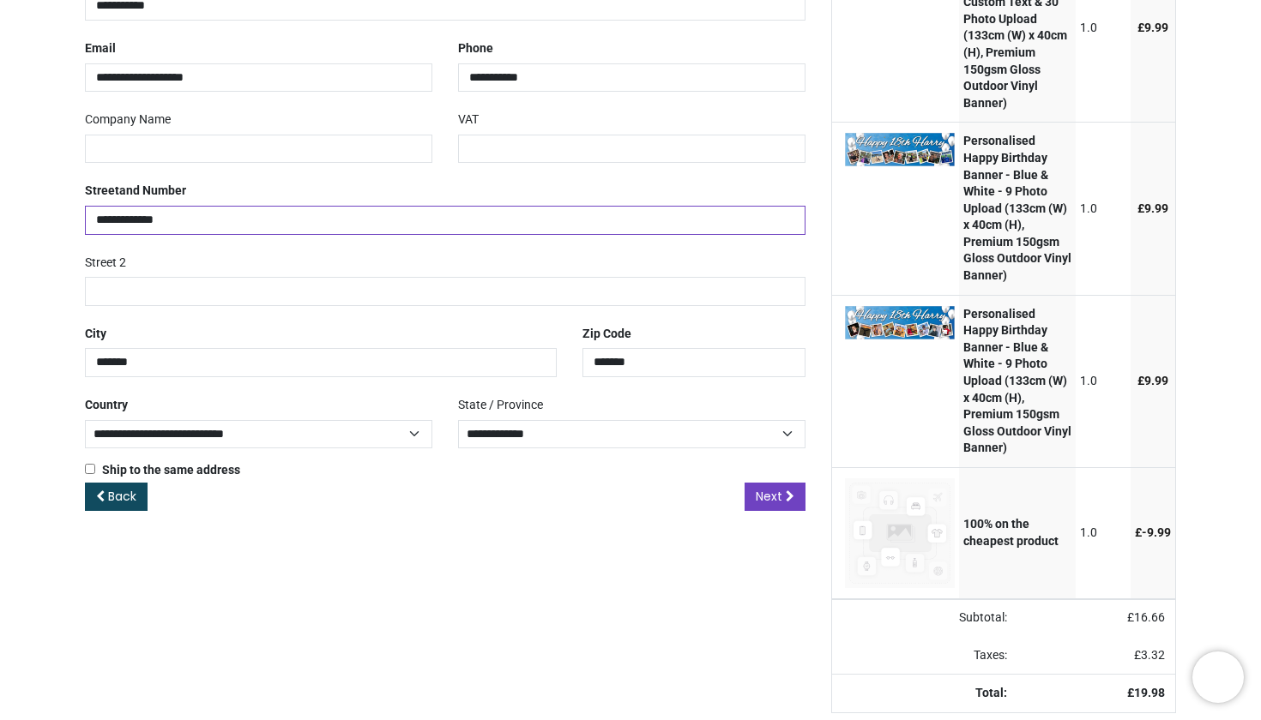
scroll to position [373, 0]
click at [777, 488] on span "Next" at bounding box center [769, 496] width 27 height 17
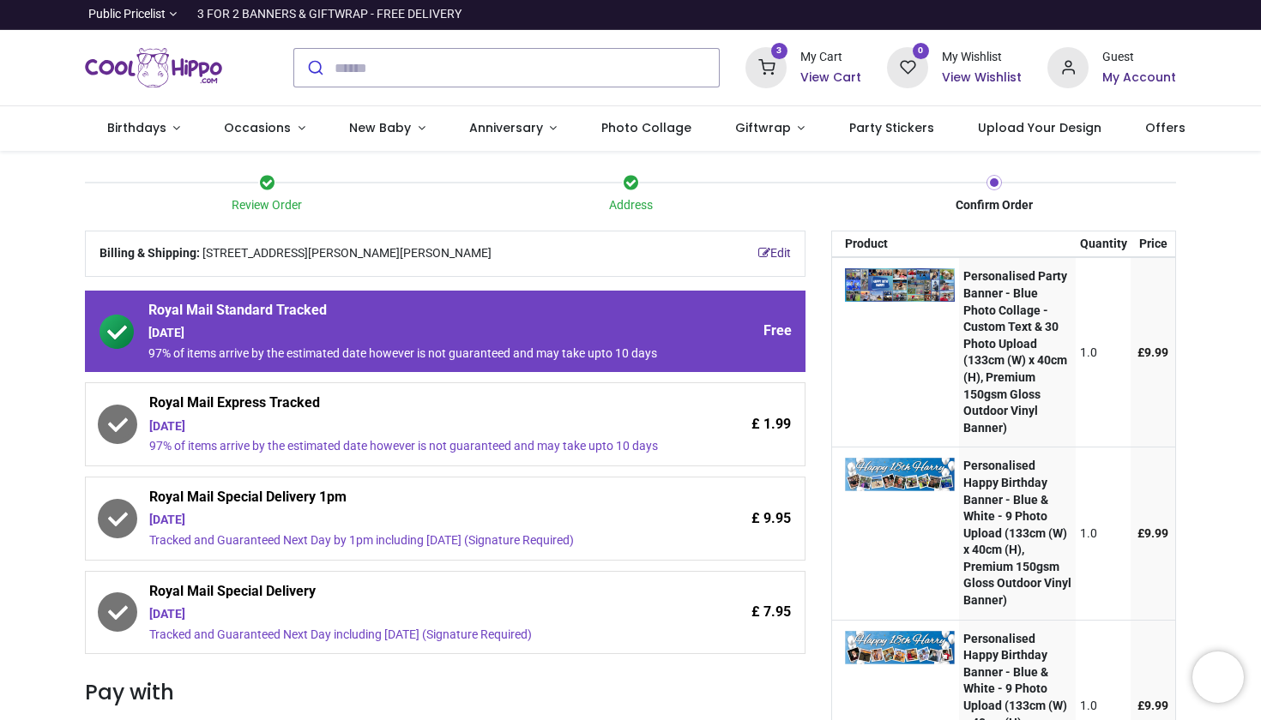
click at [332, 435] on div "[DATE]" at bounding box center [405, 426] width 513 height 17
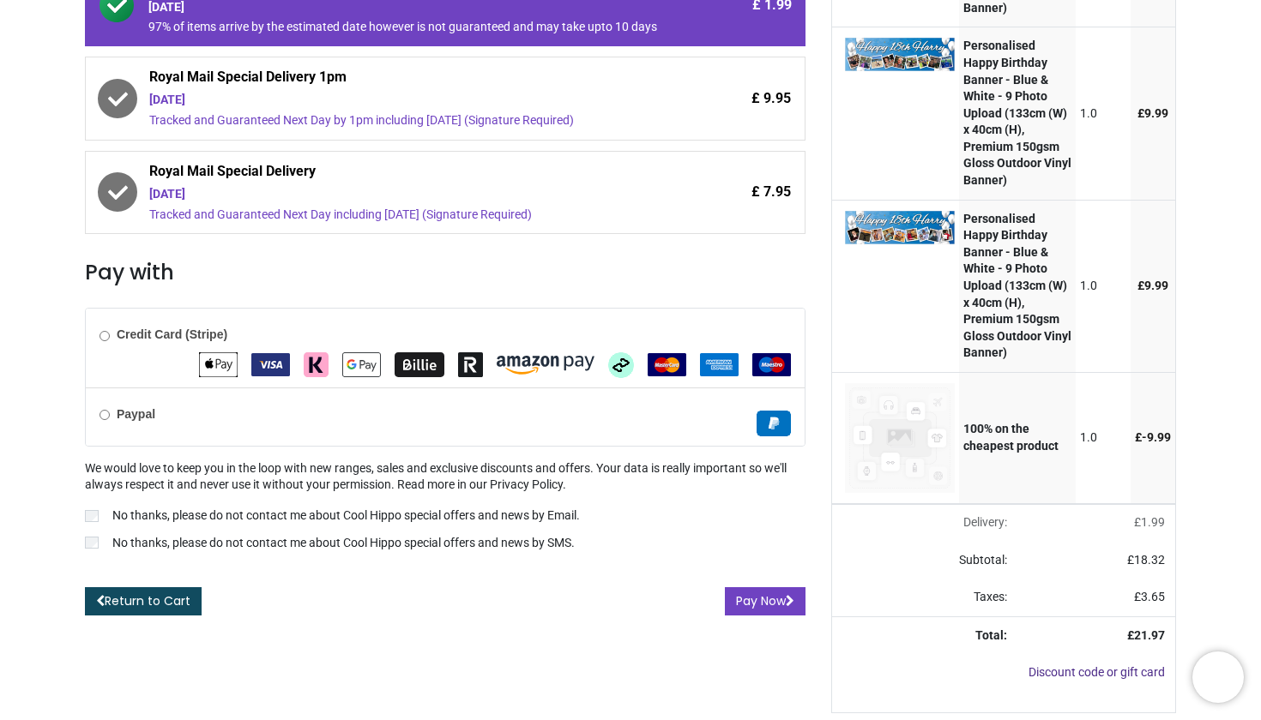
scroll to position [467, 0]
click at [760, 587] on button "Pay Now" at bounding box center [765, 601] width 81 height 29
